Goal: Communication & Community: Answer question/provide support

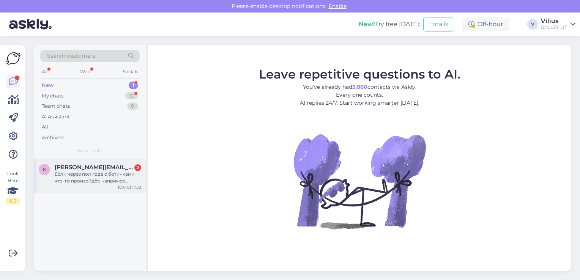
click at [103, 180] on div "Если через пол года с ботинками что-то произойдёт, например порвутся внутри или…" at bounding box center [98, 178] width 87 height 14
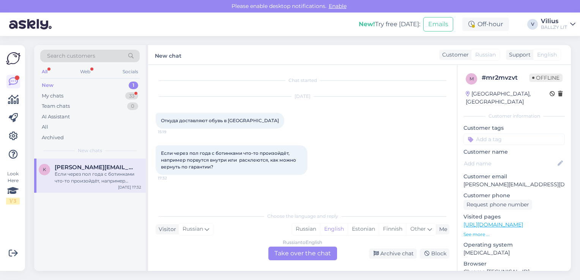
click at [313, 252] on div "Russian to English Take over the chat" at bounding box center [303, 254] width 69 height 14
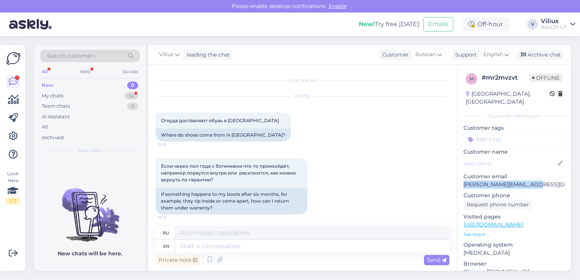
drag, startPoint x: 464, startPoint y: 177, endPoint x: 519, endPoint y: 176, distance: 55.5
click at [519, 181] on p "[PERSON_NAME][EMAIL_ADDRESS][DOMAIN_NAME]" at bounding box center [514, 185] width 101 height 8
copy p "[PERSON_NAME].velickaite2018"
click at [438, 57] on icon at bounding box center [440, 55] width 5 height 8
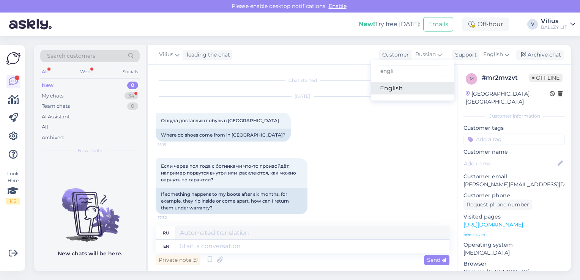
type input "engli"
click at [403, 91] on link "English" at bounding box center [413, 88] width 84 height 12
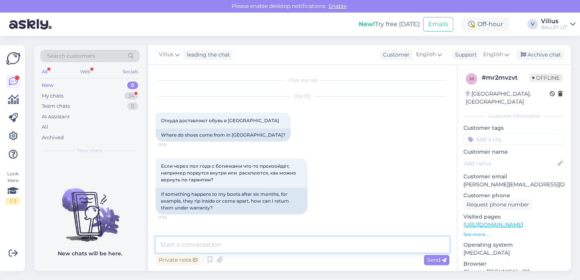
click at [236, 244] on textarea at bounding box center [303, 245] width 294 height 16
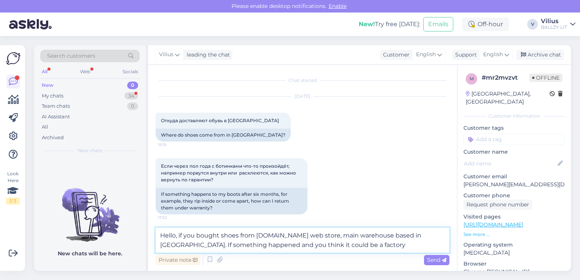
click at [252, 243] on textarea "Hello, if you bought shoes from [DOMAIN_NAME] web store, main warehouse based i…" at bounding box center [303, 240] width 294 height 25
click at [275, 245] on textarea "Hello, if you bought shoes from [DOMAIN_NAME] web store, main warehouse based i…" at bounding box center [303, 240] width 294 height 25
click at [356, 245] on textarea "Hello, if you bought shoes from [DOMAIN_NAME] web store, main warehouse based i…" at bounding box center [303, 240] width 294 height 25
paste textarea "[EMAIL_ADDRESS][DOMAIN_NAME]"
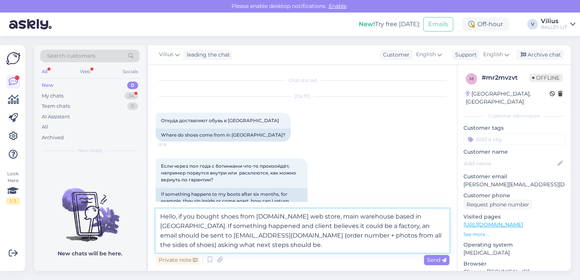
click at [229, 224] on textarea "Hello, if you bought shoes from [DOMAIN_NAME] web store, main warehouse based i…" at bounding box center [303, 231] width 294 height 44
click at [402, 235] on textarea "Hello, if you bought shoes from [DOMAIN_NAME] web store, main warehouse based i…" at bounding box center [303, 231] width 294 height 44
type textarea "Hello, if you bought shoes from [DOMAIN_NAME] web store, main warehouse based i…"
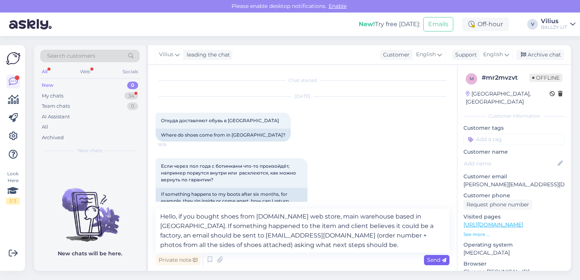
click at [435, 261] on span "Send" at bounding box center [436, 260] width 19 height 7
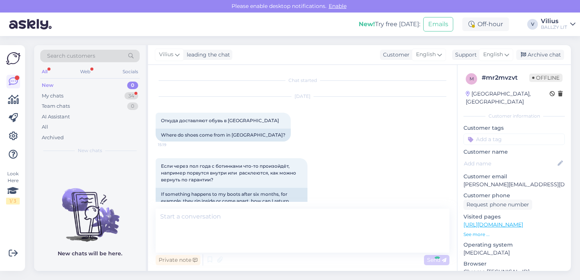
scroll to position [76, 0]
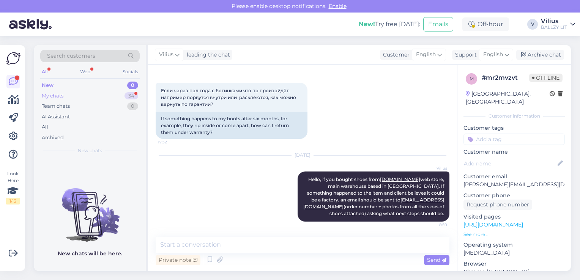
click at [70, 95] on div "My chats 34" at bounding box center [90, 96] width 100 height 11
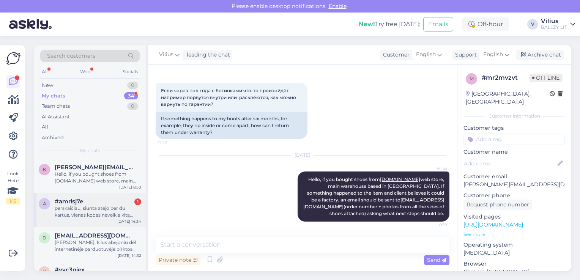
click at [90, 207] on div "perskaičiau, siunta atėjo per du kartus, vienas kodas neveikia kitą praradau, a…" at bounding box center [98, 212] width 87 height 14
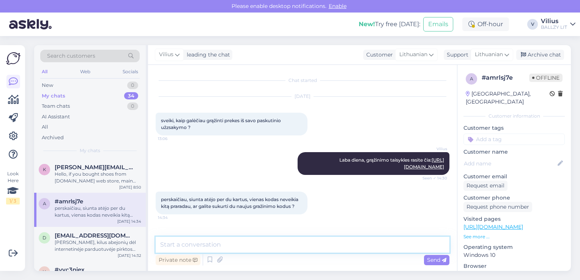
click at [226, 245] on textarea at bounding box center [303, 245] width 294 height 16
type textarea "Gal galite nurodyti užsakymo numerį?"
